Goal: Check status: Check status

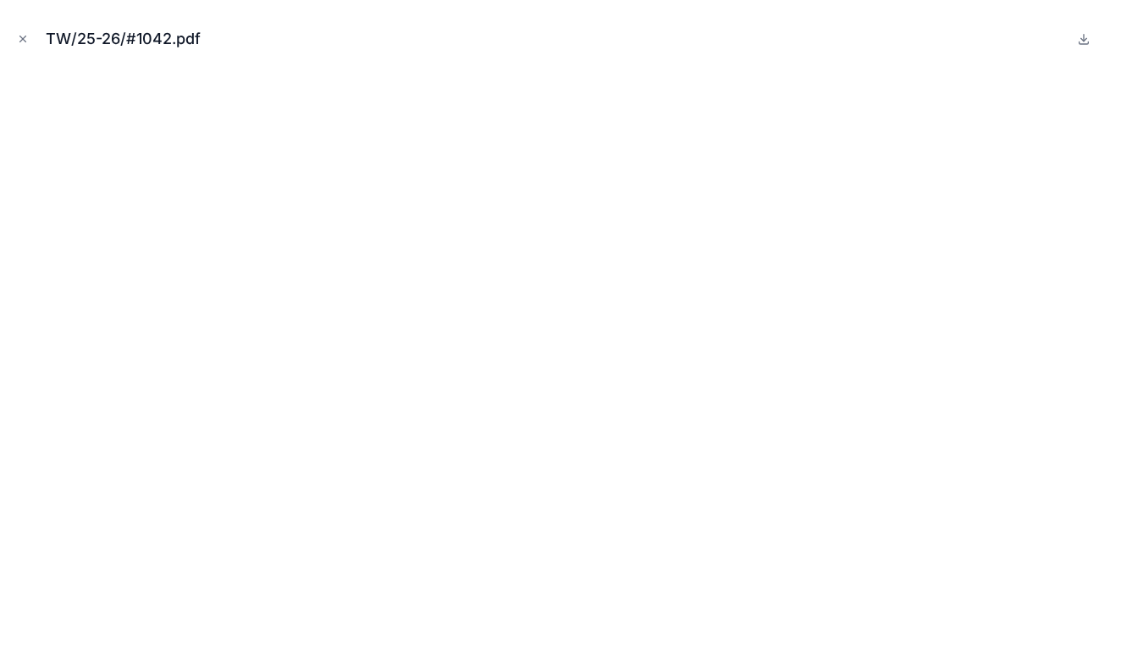
scroll to position [540, 0]
click at [19, 38] on icon "Close modal" at bounding box center [23, 39] width 12 height 12
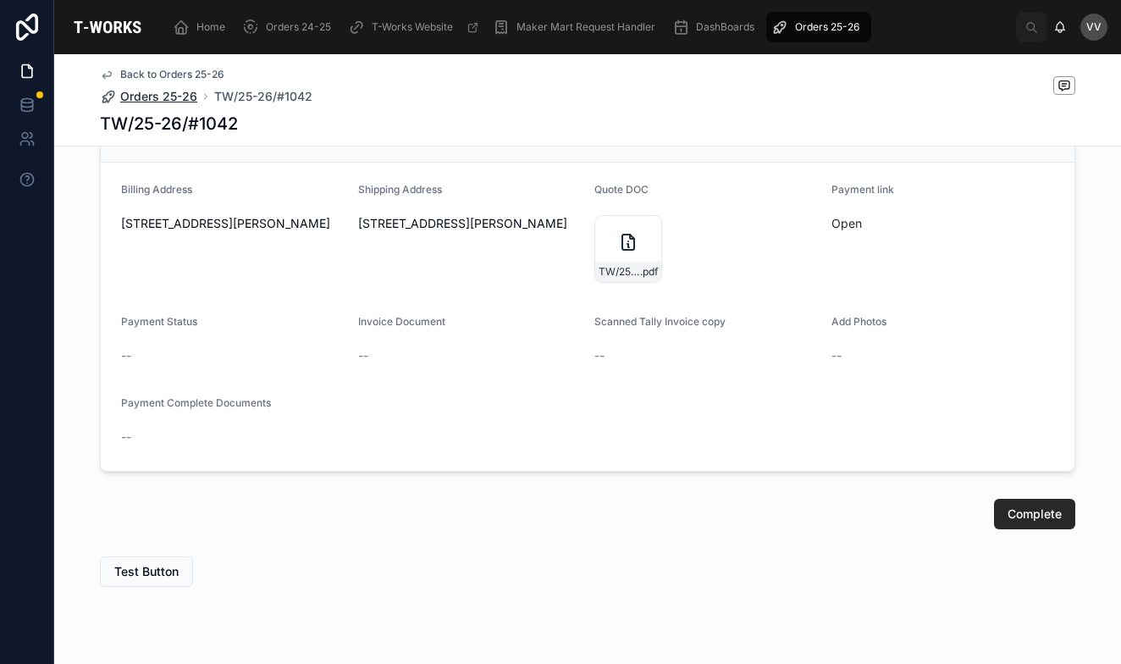
click at [168, 95] on span "Orders 25-26" at bounding box center [158, 96] width 77 height 17
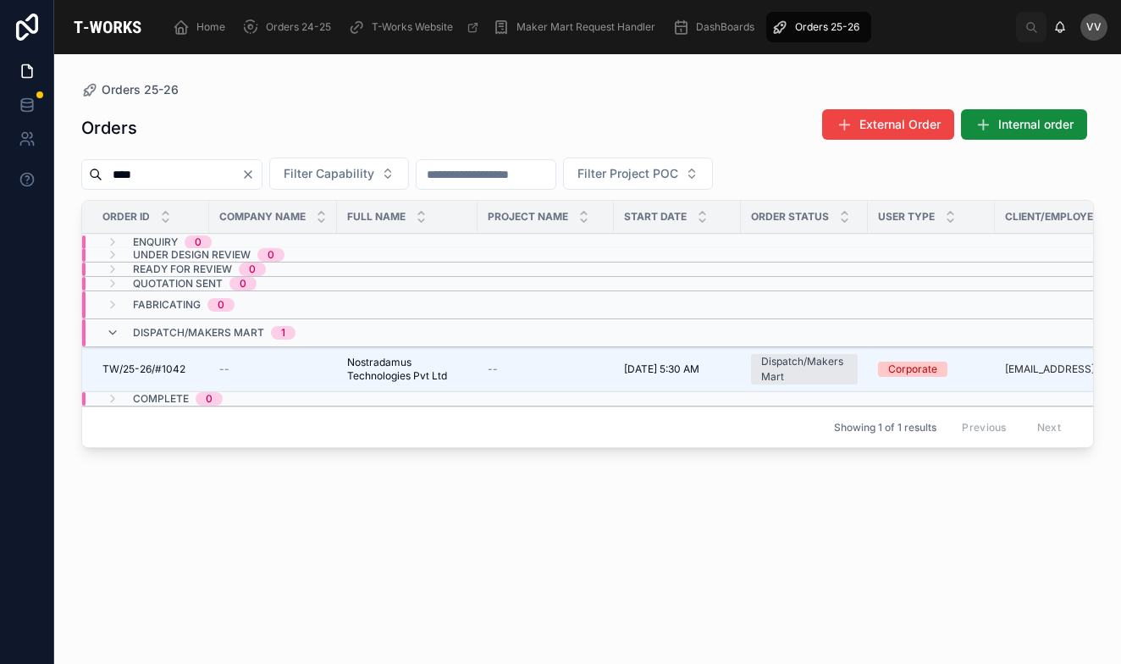
click at [251, 172] on icon "Clear" at bounding box center [248, 174] width 7 height 7
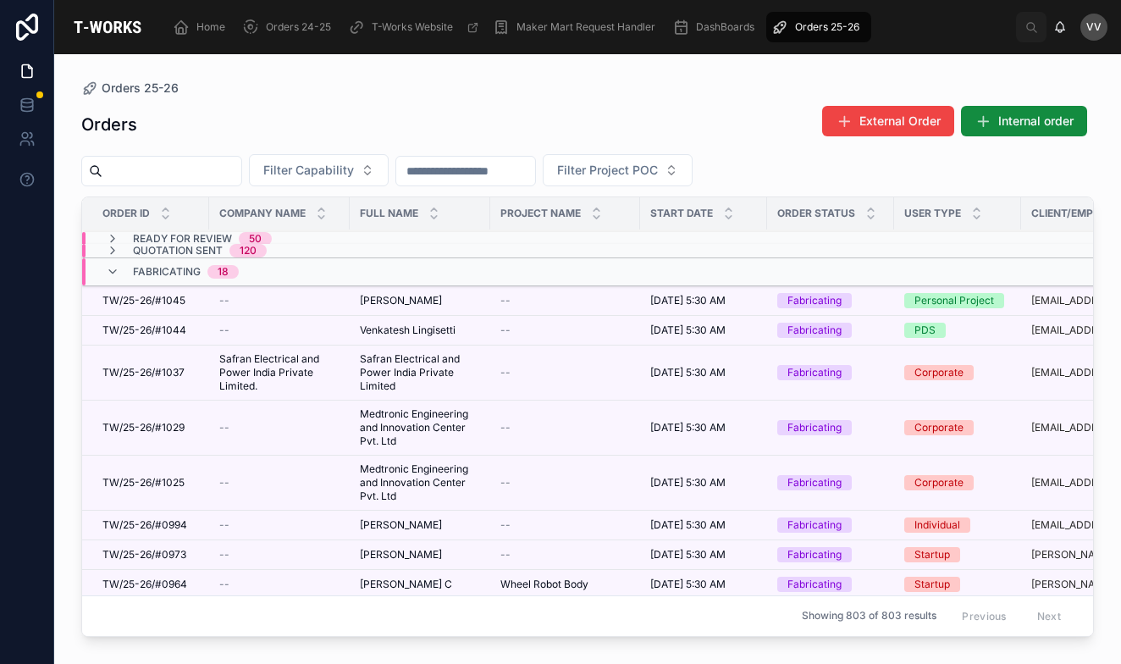
scroll to position [38, 0]
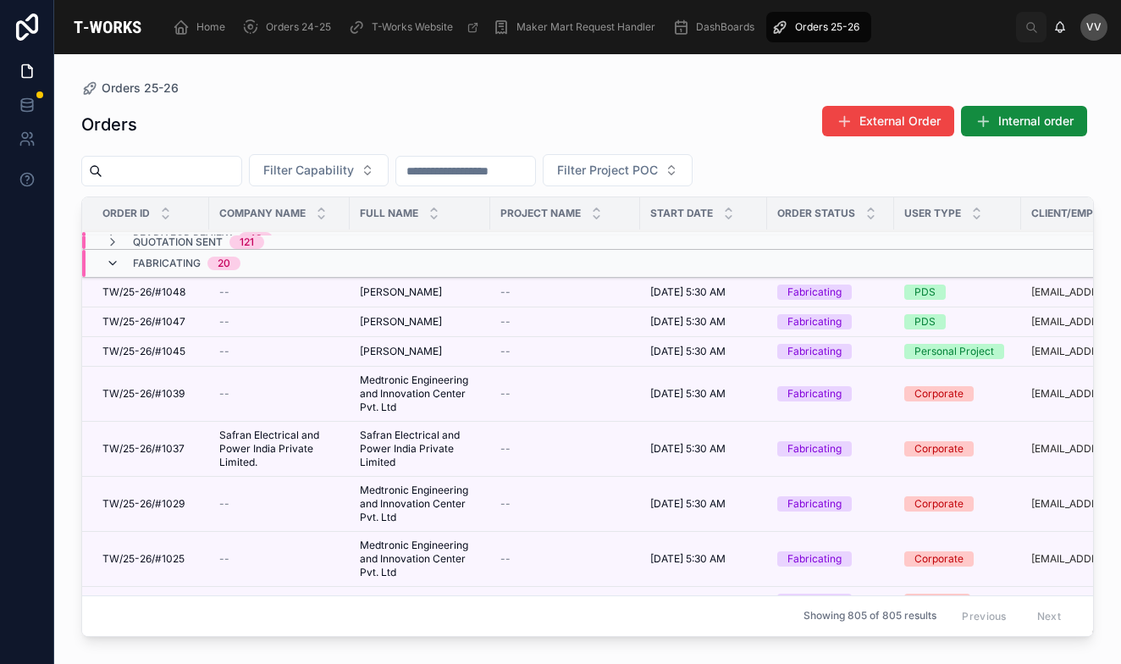
click at [116, 264] on icon at bounding box center [113, 264] width 14 height 14
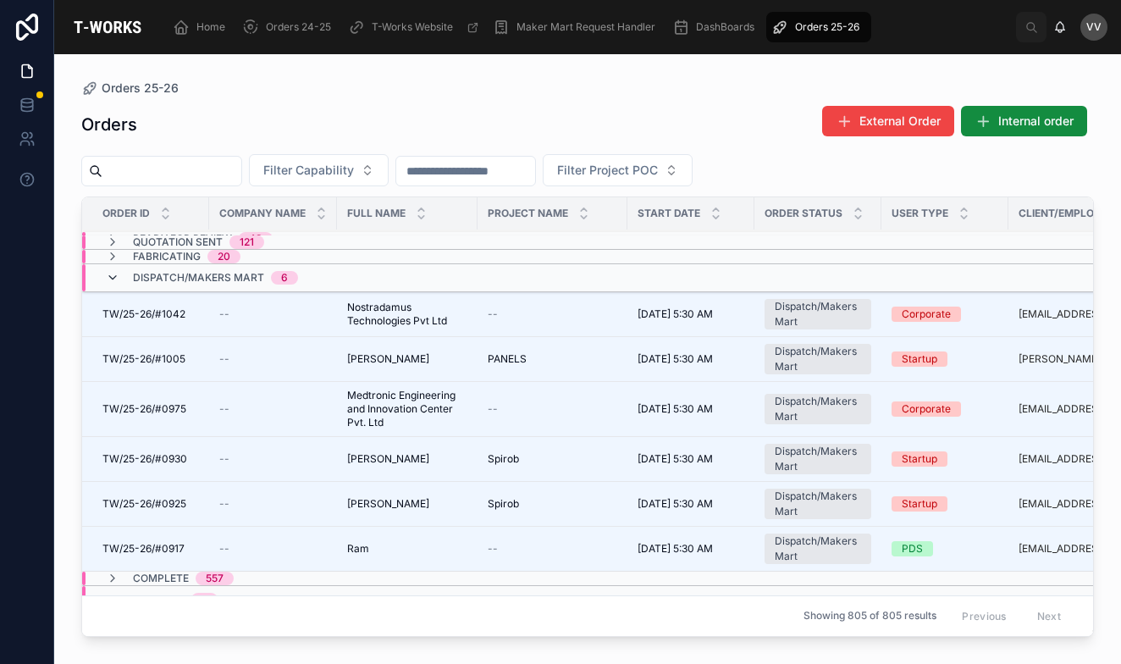
click at [114, 279] on icon at bounding box center [113, 278] width 14 height 14
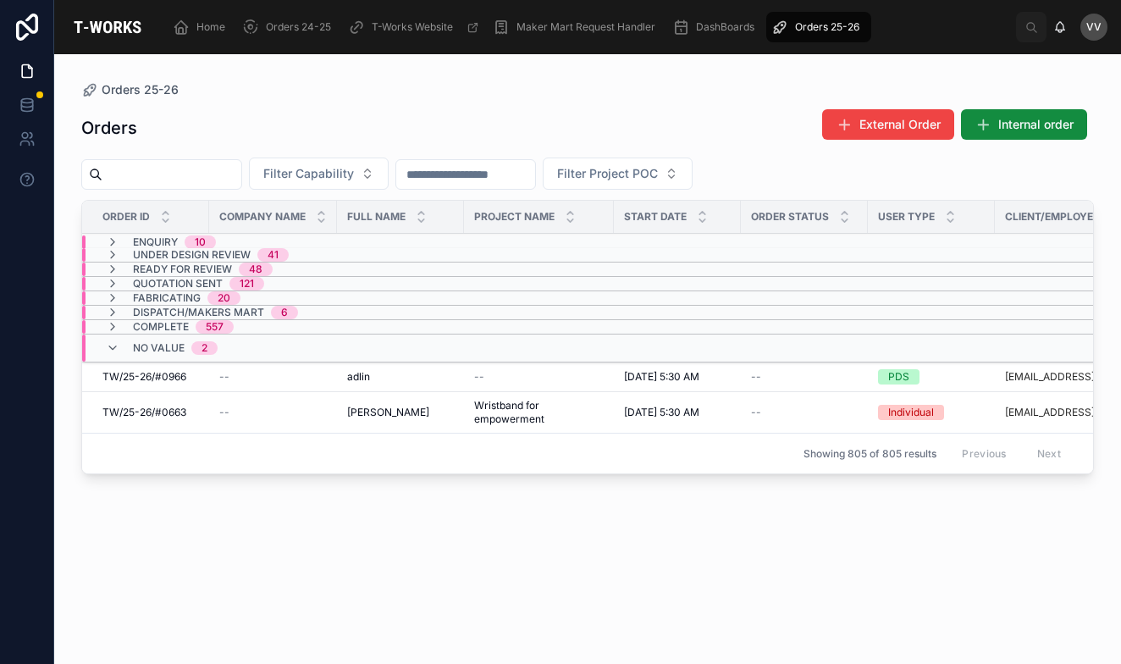
scroll to position [0, 0]
click at [115, 350] on icon at bounding box center [113, 348] width 14 height 14
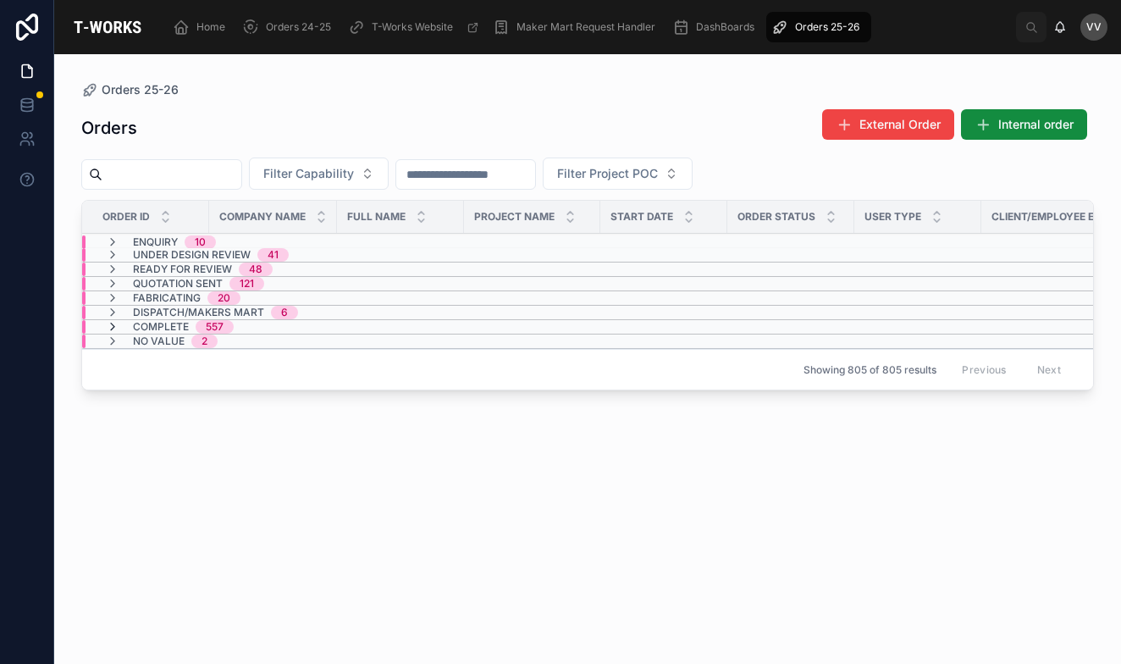
click at [110, 327] on icon at bounding box center [113, 327] width 14 height 14
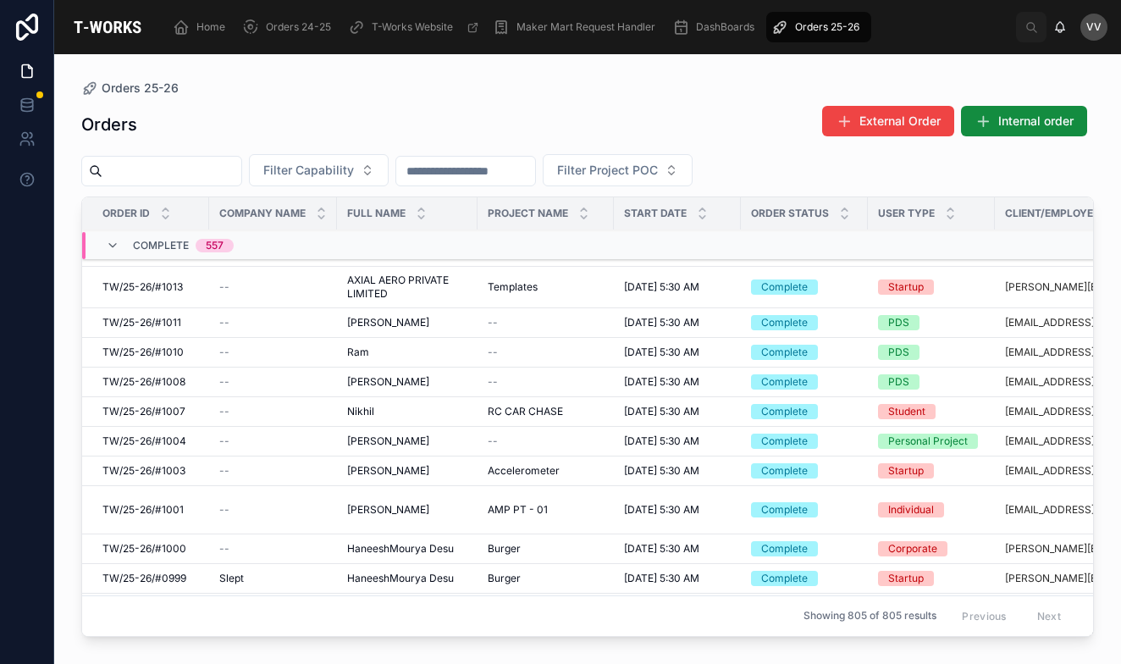
scroll to position [506, 0]
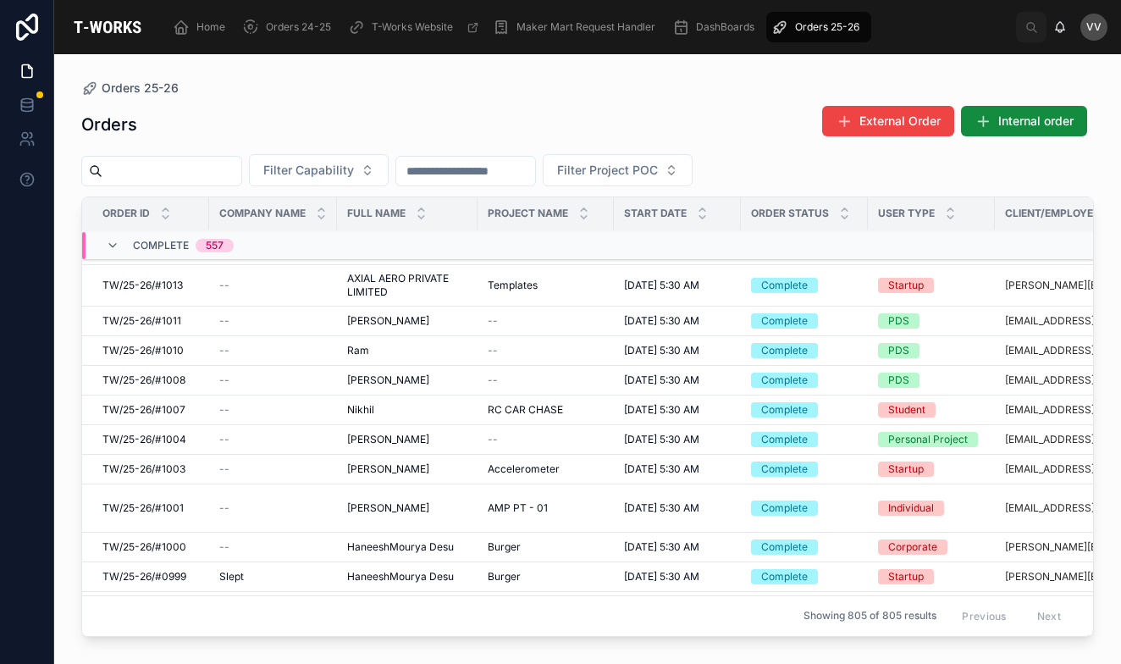
click at [378, 573] on span "HaneeshMourya Desu" at bounding box center [400, 577] width 107 height 14
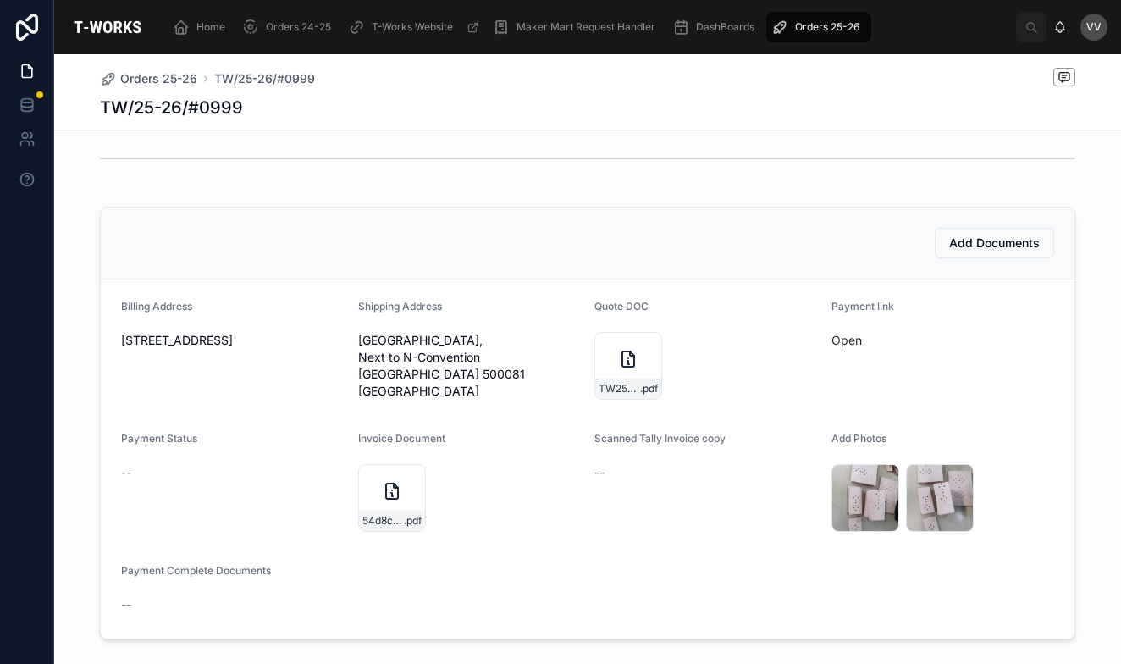
scroll to position [437, 0]
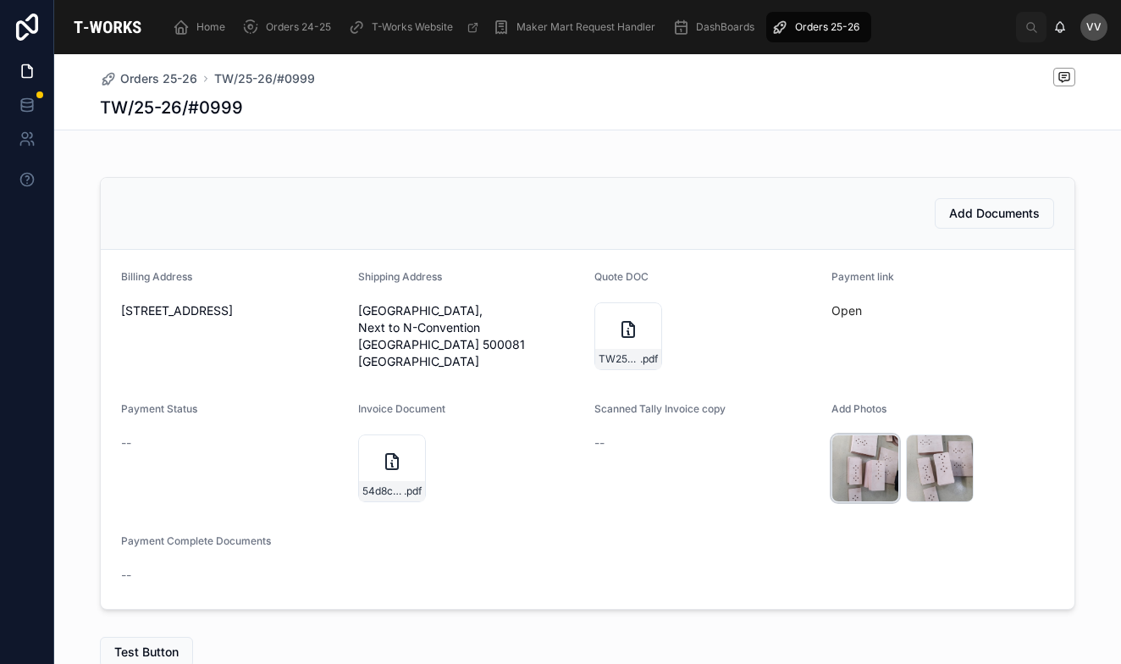
click at [864, 483] on div "40d699d7-946a-4b19-a32e-c7388d21dc9d-WhatsApp-Image-2025-10-01-at-13.32.46 .jpg" at bounding box center [865, 468] width 68 height 68
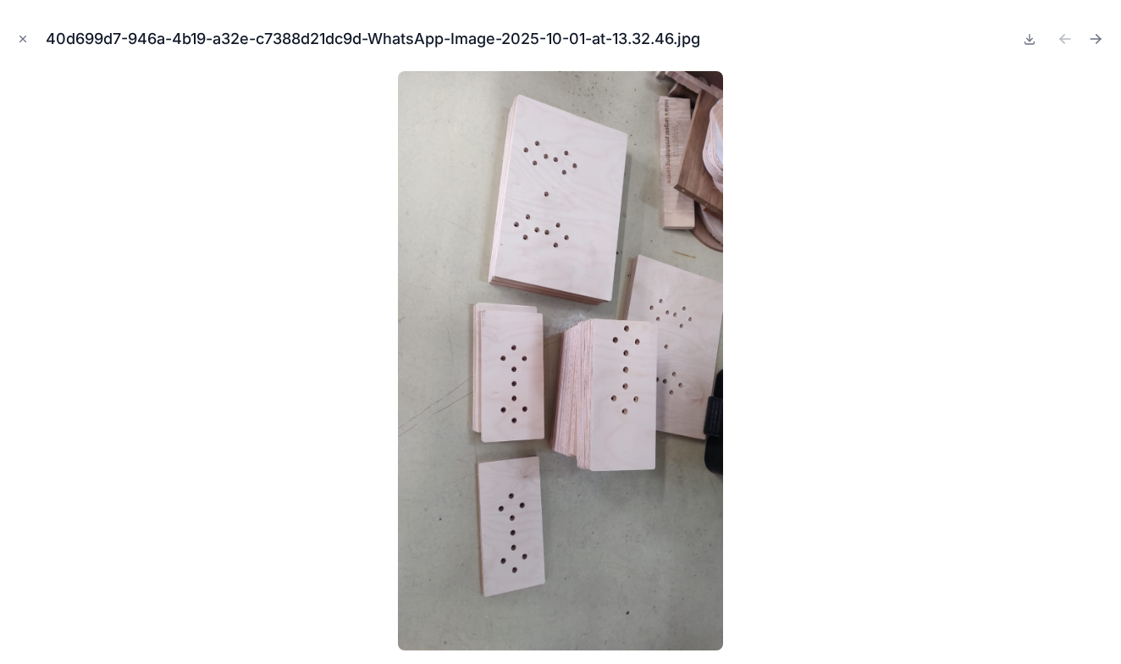
click at [555, 329] on img at bounding box center [561, 360] width 326 height 579
